Goal: Obtain resource: Download file/media

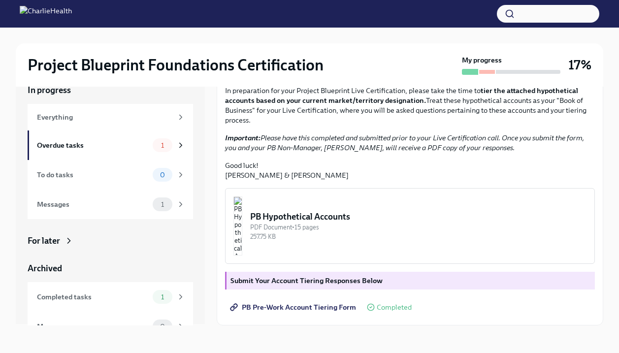
scroll to position [2, 0]
click at [155, 148] on span "1" at bounding box center [162, 144] width 15 height 7
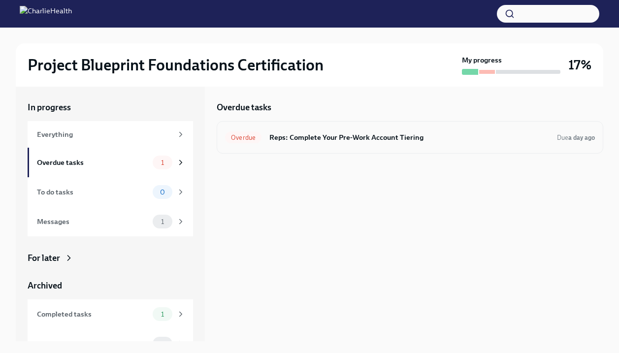
click at [327, 135] on h6 "Reps: Complete Your Pre-Work Account Tiering" at bounding box center [409, 137] width 280 height 11
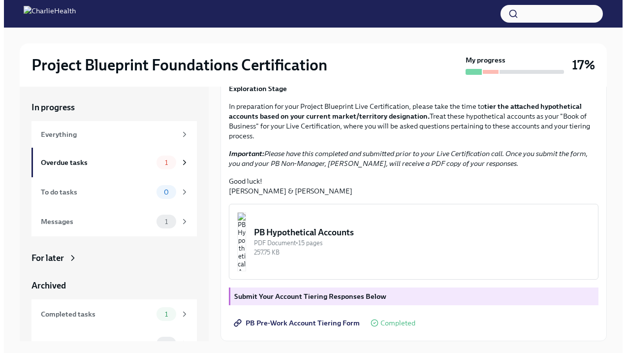
scroll to position [209, 0]
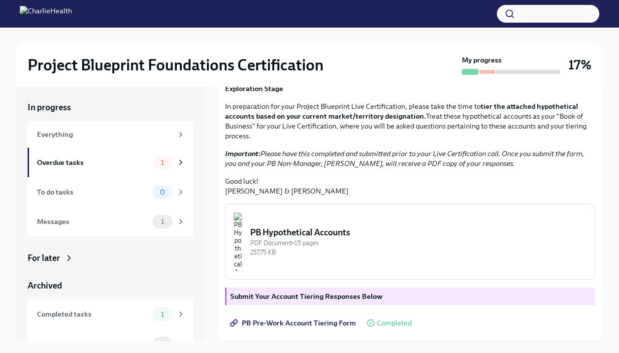
click at [242, 240] on img "button" at bounding box center [237, 241] width 9 height 59
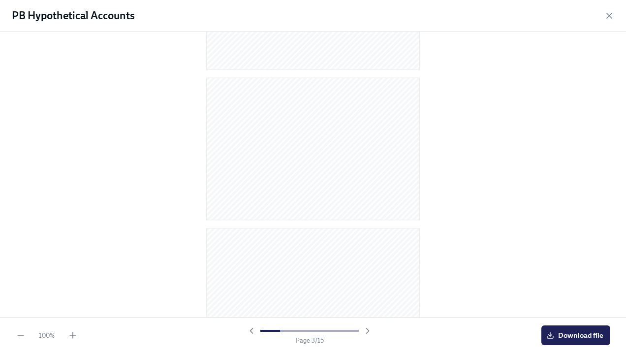
scroll to position [0, 0]
click at [572, 329] on button "Download file" at bounding box center [576, 335] width 69 height 20
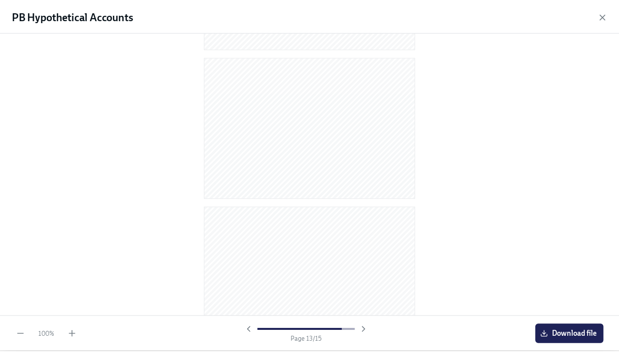
scroll to position [1980, 0]
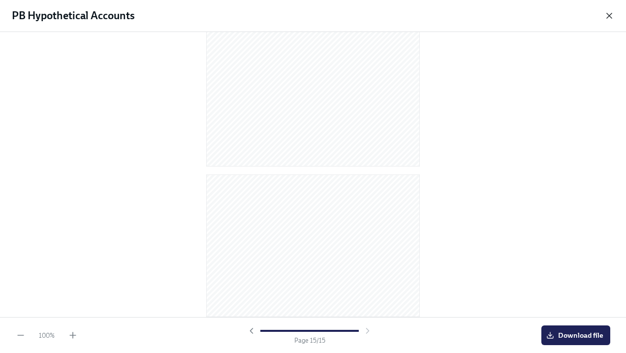
click at [608, 16] on icon "button" at bounding box center [610, 16] width 10 height 10
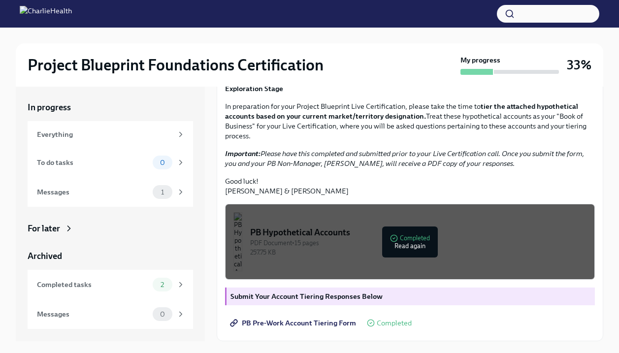
scroll to position [17, 0]
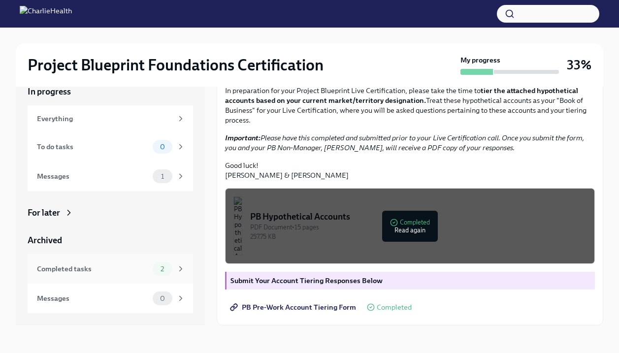
click at [130, 266] on div "Completed tasks" at bounding box center [93, 268] width 112 height 11
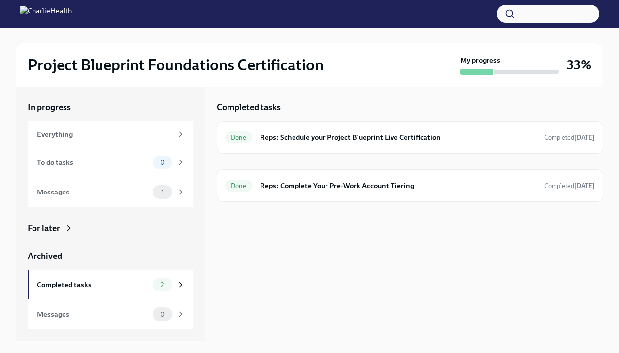
scroll to position [1, 0]
click at [140, 197] on div "Messages 1" at bounding box center [111, 192] width 148 height 14
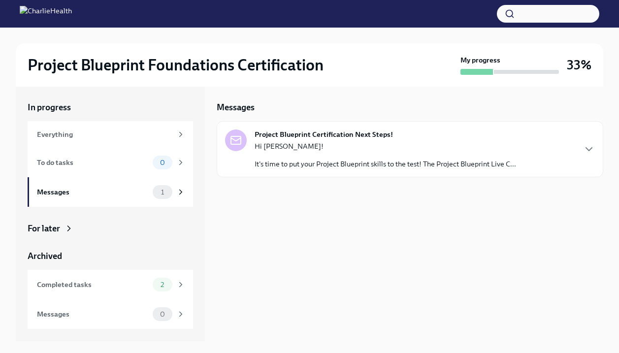
click at [338, 157] on div "Hi [PERSON_NAME]! It's time to put your Project Blueprint skills to the test! T…" at bounding box center [385, 155] width 261 height 28
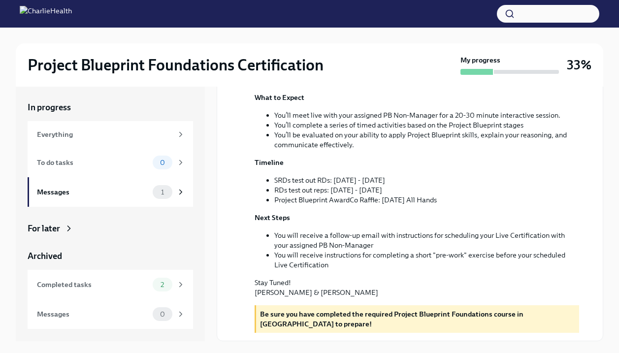
scroll to position [229, 0]
click at [141, 285] on div "Completed tasks" at bounding box center [93, 284] width 112 height 11
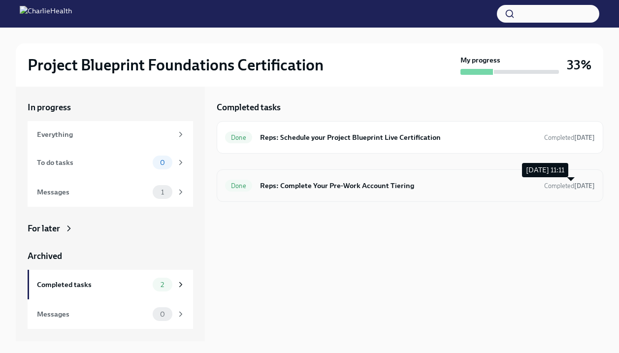
click at [575, 188] on span "Completed [DATE]" at bounding box center [569, 185] width 51 height 7
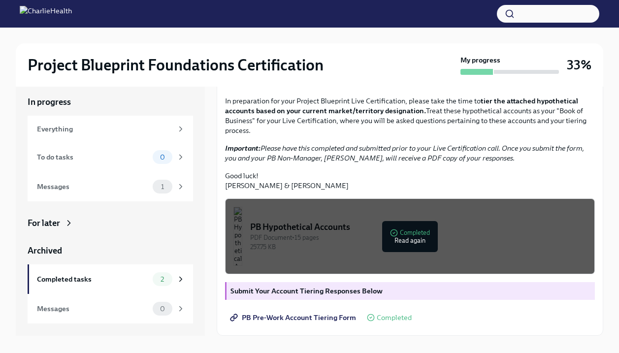
scroll to position [17, 0]
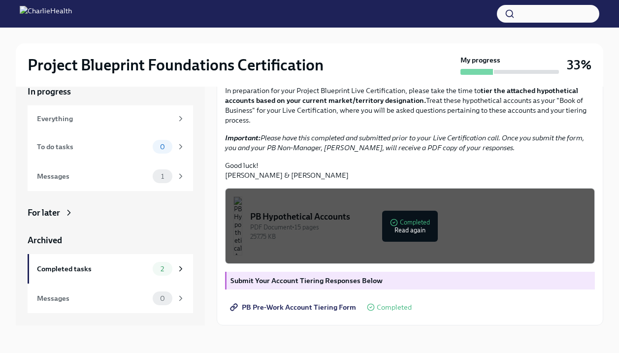
click at [341, 302] on span "PB Pre-Work Account Tiering Form" at bounding box center [294, 307] width 124 height 10
